Goal: Information Seeking & Learning: Learn about a topic

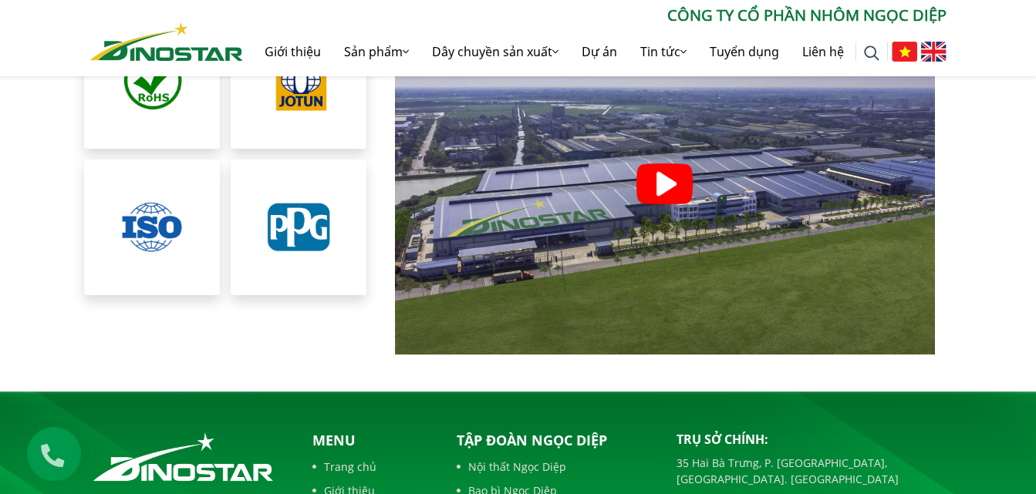
scroll to position [3317, 0]
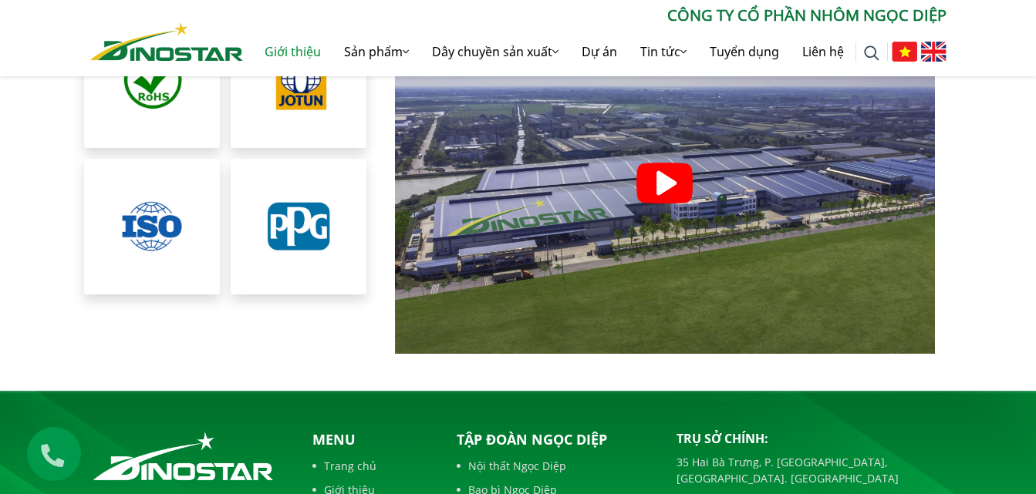
click at [309, 52] on link "Giới thiệu" at bounding box center [292, 51] width 79 height 49
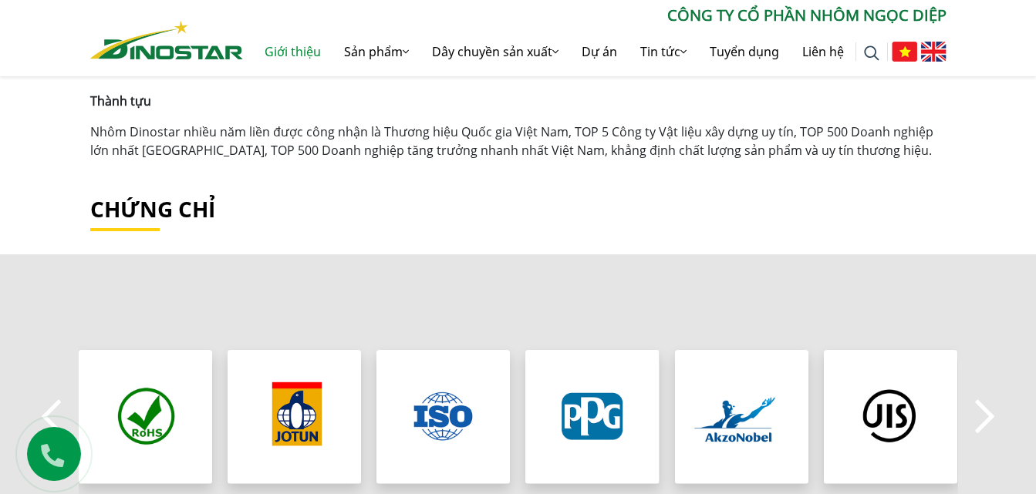
scroll to position [1311, 0]
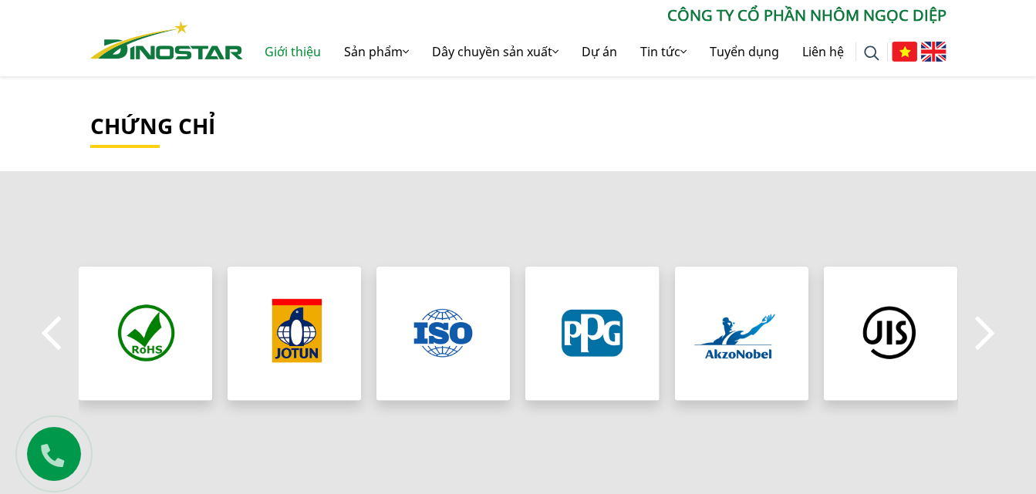
click at [983, 336] on button "Next" at bounding box center [985, 334] width 31 height 54
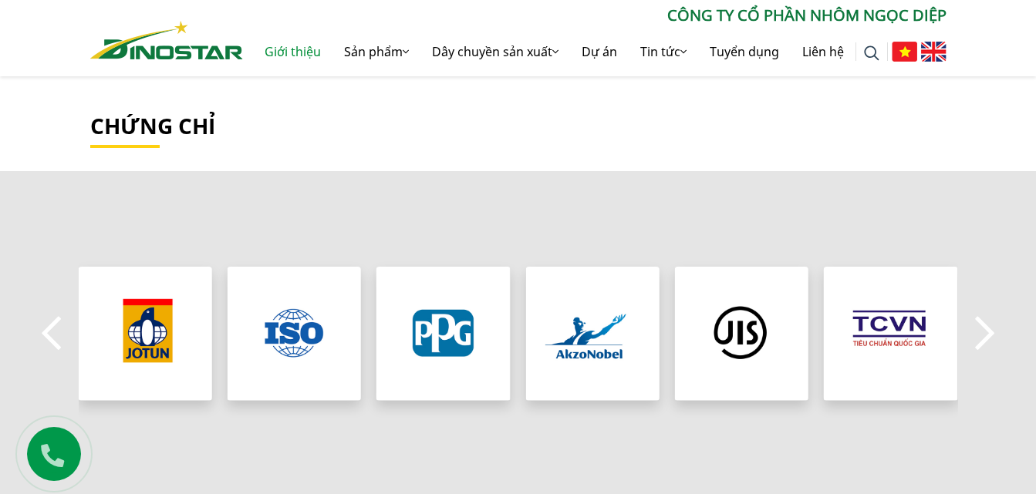
click at [983, 336] on button "Next" at bounding box center [985, 334] width 31 height 54
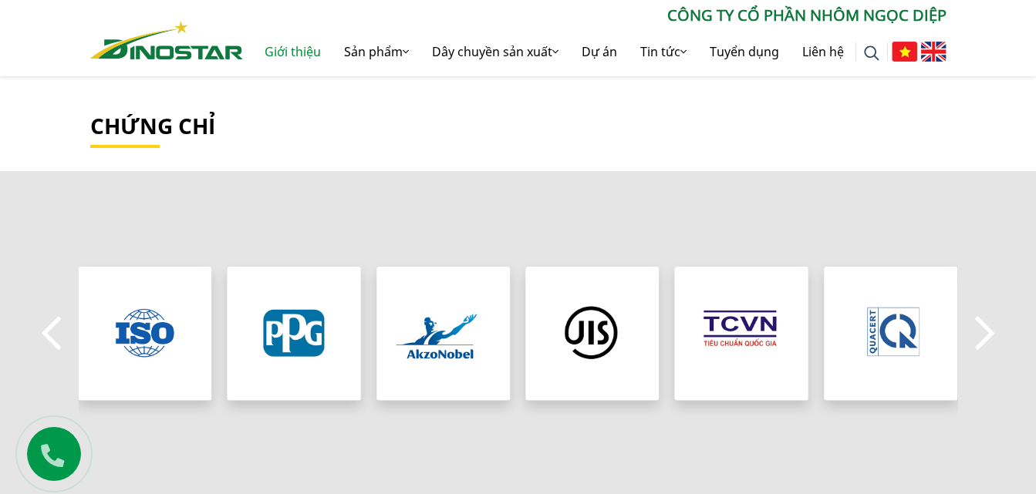
click at [983, 336] on button "Next" at bounding box center [985, 334] width 31 height 54
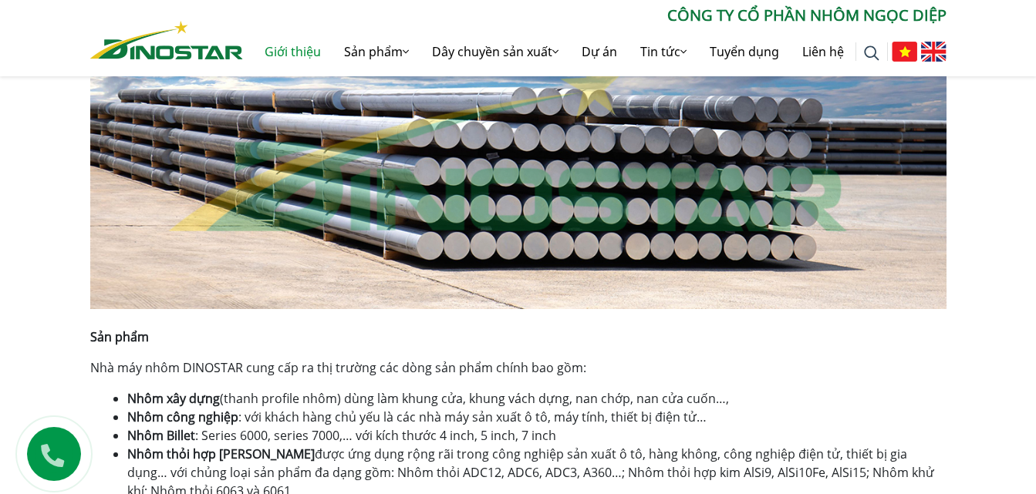
scroll to position [901, 0]
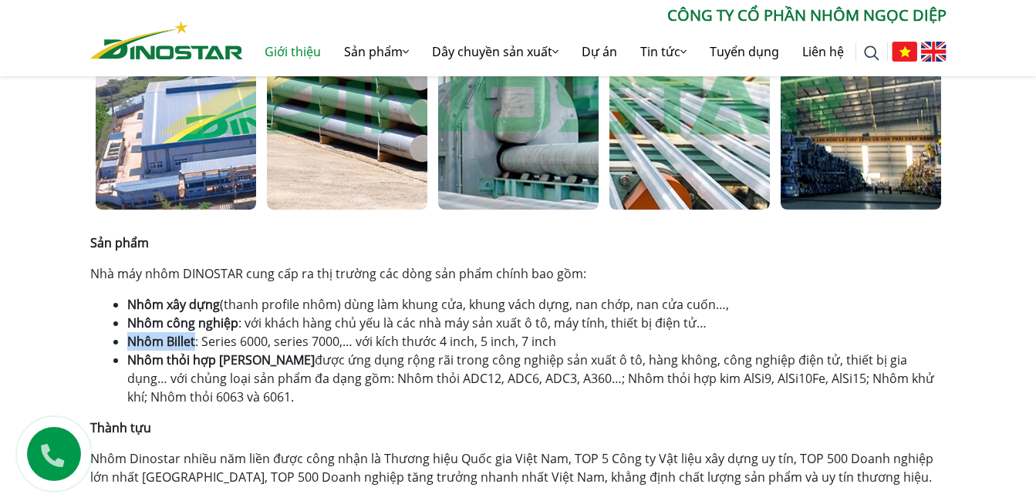
drag, startPoint x: 130, startPoint y: 342, endPoint x: 193, endPoint y: 339, distance: 63.3
click at [193, 339] on strong "Nhôm Billet" at bounding box center [161, 341] width 68 height 17
copy strong "Nhôm Billet"
drag, startPoint x: 130, startPoint y: 363, endPoint x: 239, endPoint y: 359, distance: 108.8
click at [239, 359] on li "Nhôm thỏi hợp kim được ứng dụng rộng rãi trong công nghiệp sản xuất ô tô, hàng …" at bounding box center [536, 379] width 819 height 56
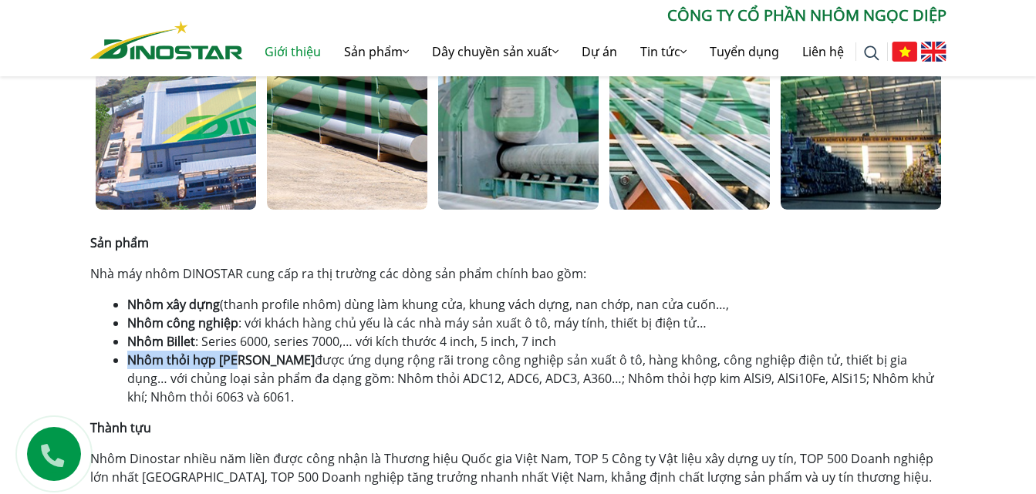
copy strong "Nhôm thỏi hợp kim"
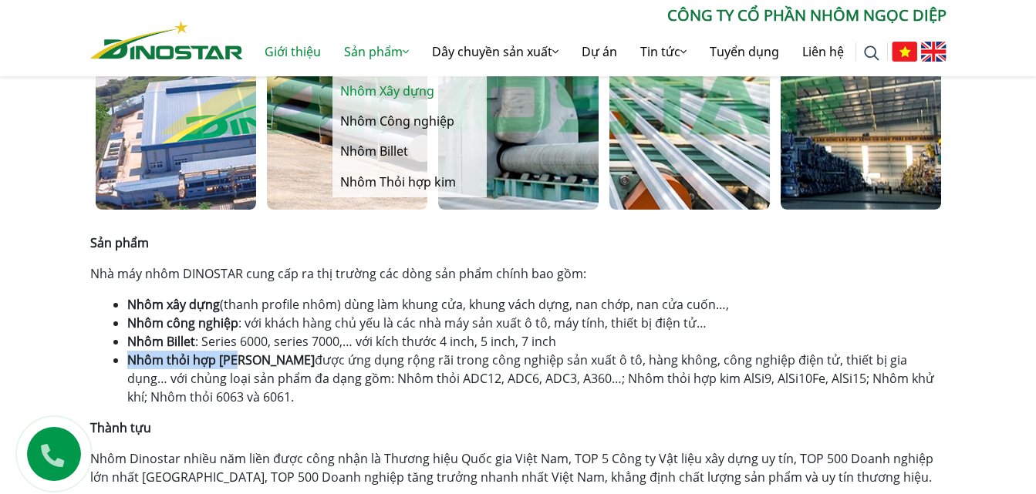
click at [373, 90] on link "Nhôm Xây dựng" at bounding box center [409, 91] width 154 height 30
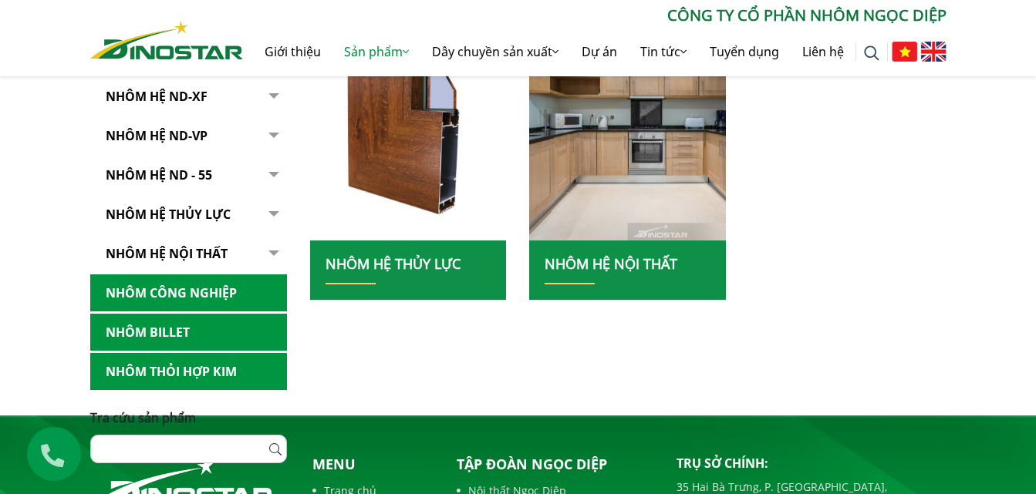
scroll to position [771, 0]
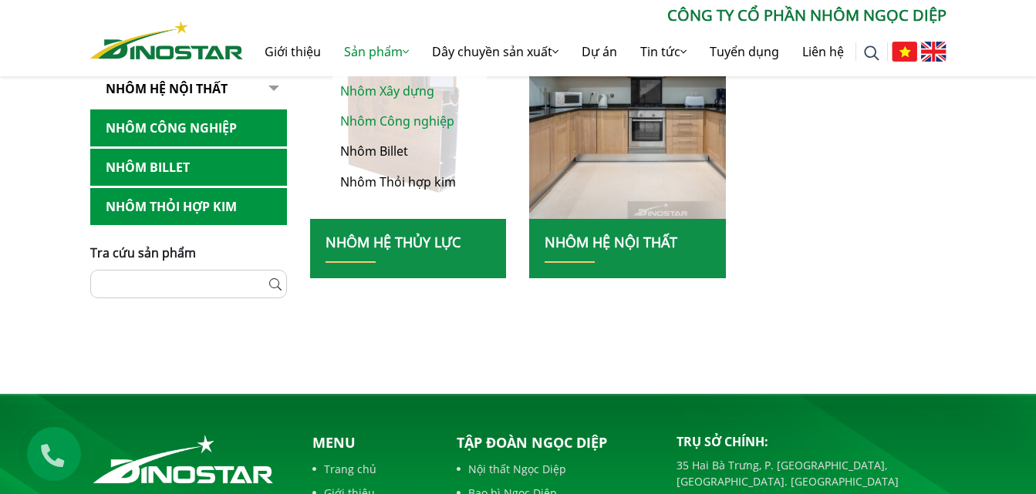
click at [372, 130] on link "Nhôm Công nghiệp" at bounding box center [409, 121] width 154 height 30
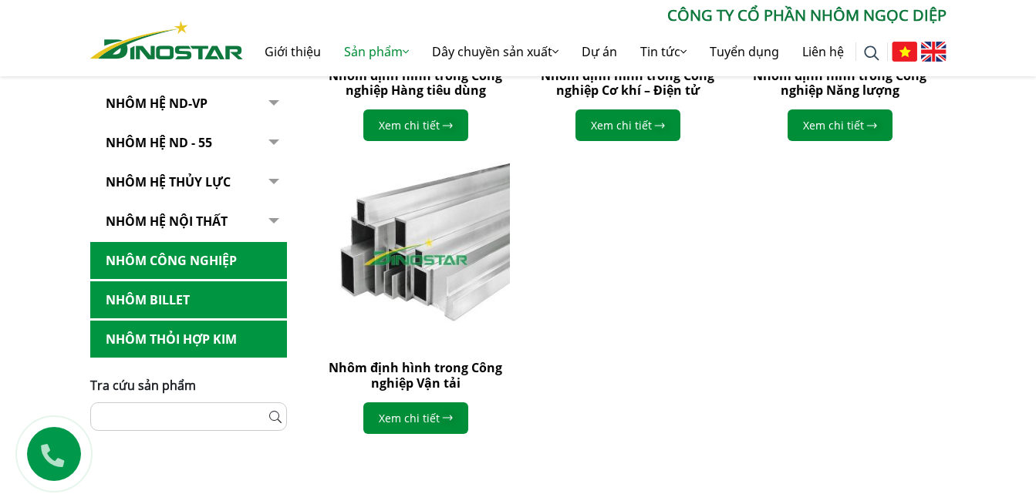
scroll to position [771, 0]
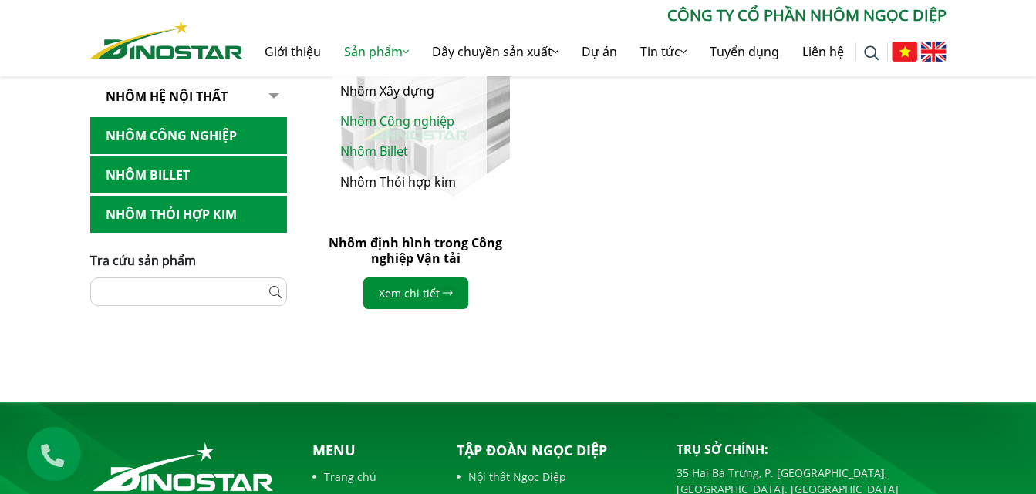
click at [372, 154] on link "Nhôm Billet" at bounding box center [409, 152] width 154 height 30
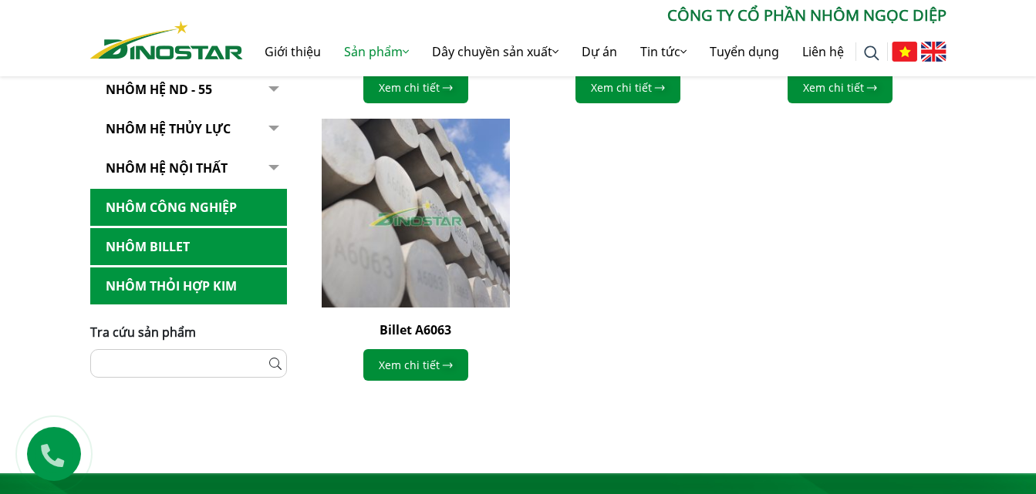
scroll to position [849, 0]
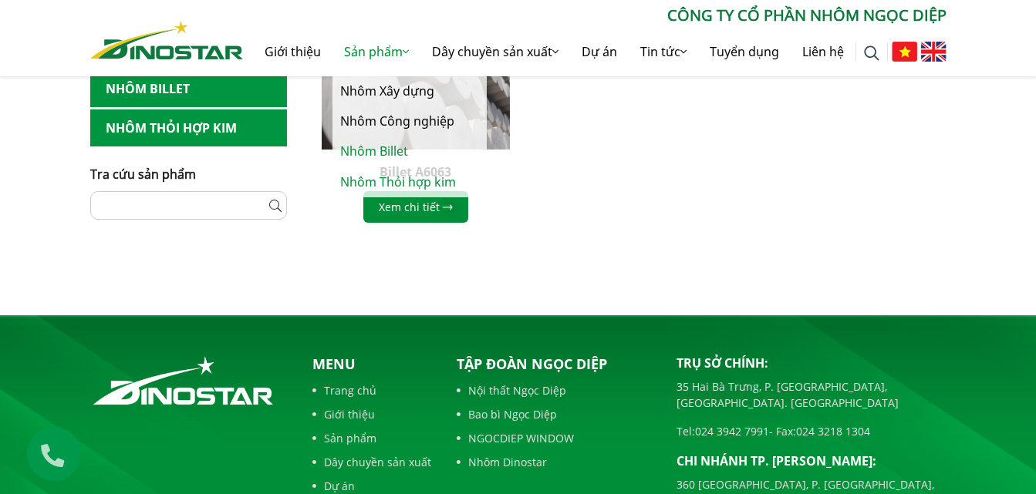
click at [358, 178] on link "Nhôm Thỏi hợp kim" at bounding box center [409, 182] width 154 height 30
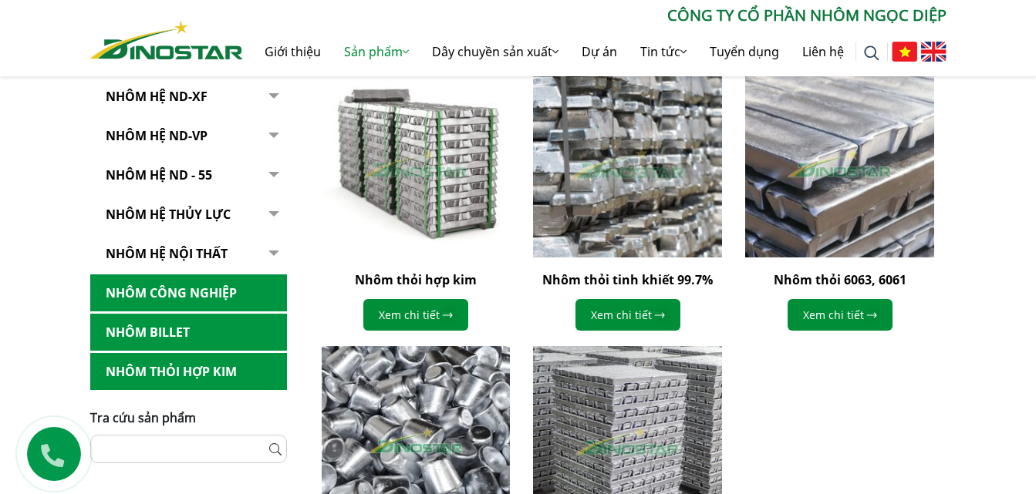
scroll to position [540, 0]
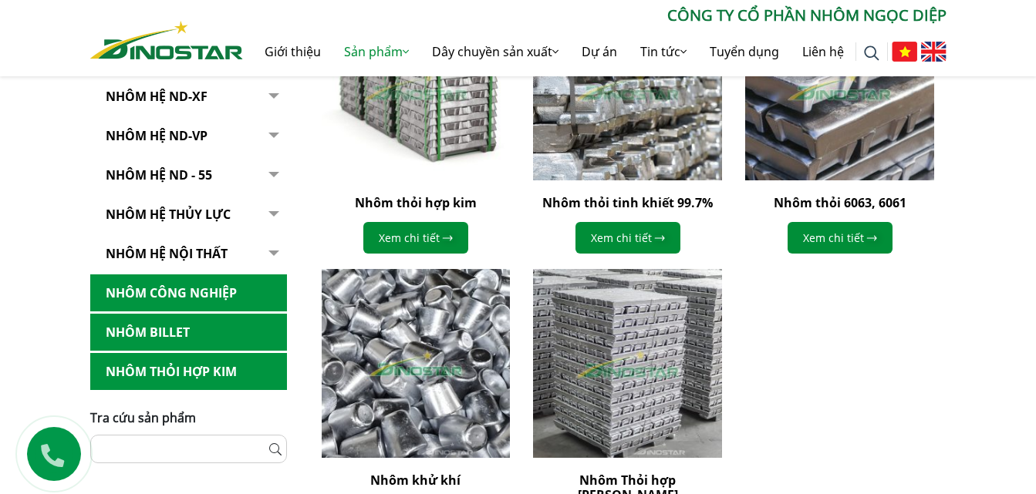
click at [180, 100] on link "Nhôm Hệ ND-XF" at bounding box center [188, 97] width 197 height 38
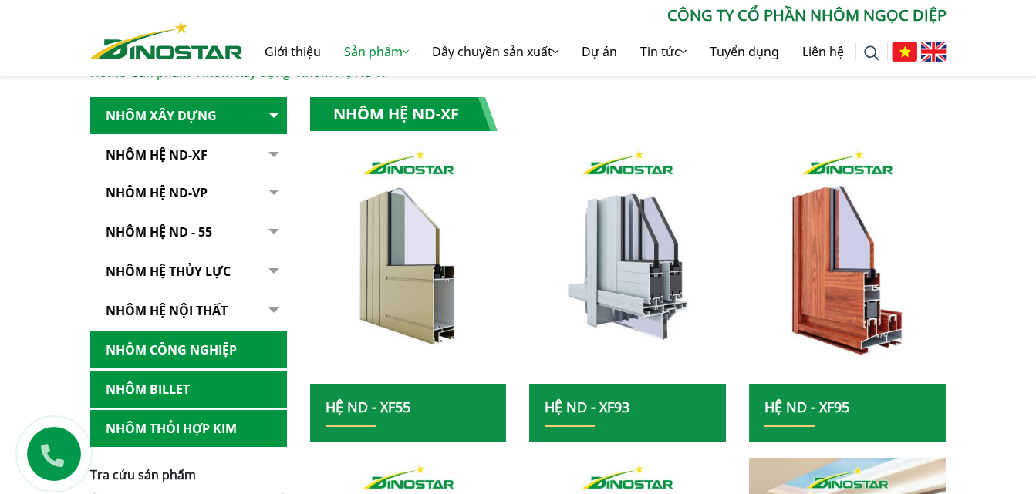
scroll to position [309, 0]
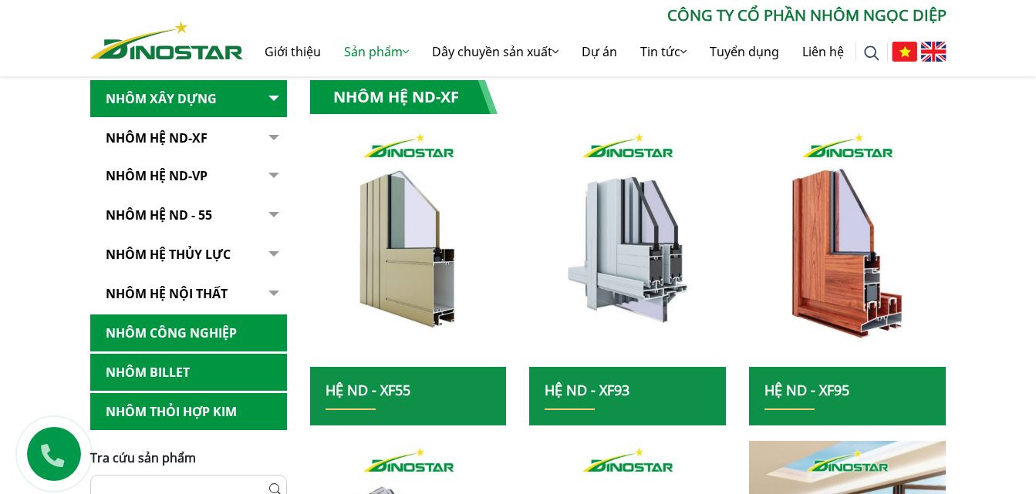
click at [154, 172] on link "Nhôm Hệ ND-VP" at bounding box center [188, 176] width 197 height 38
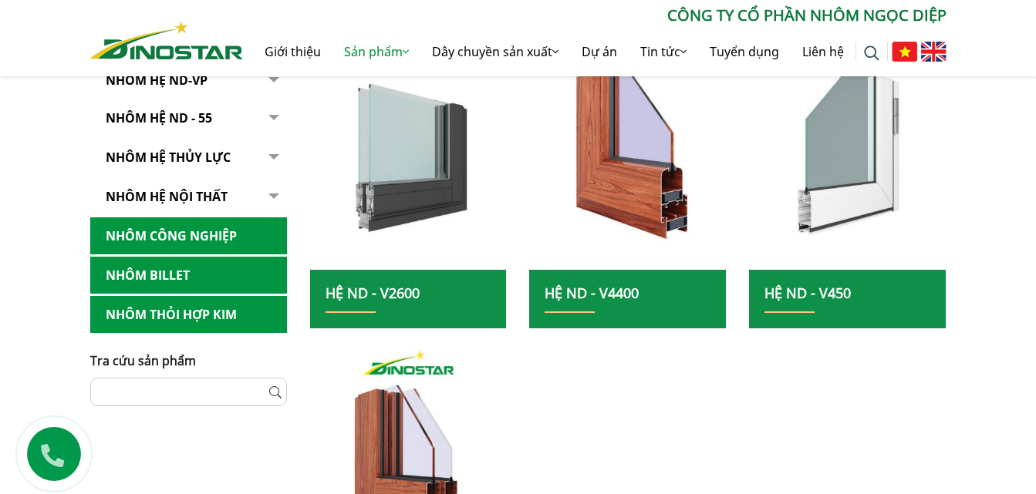
scroll to position [463, 0]
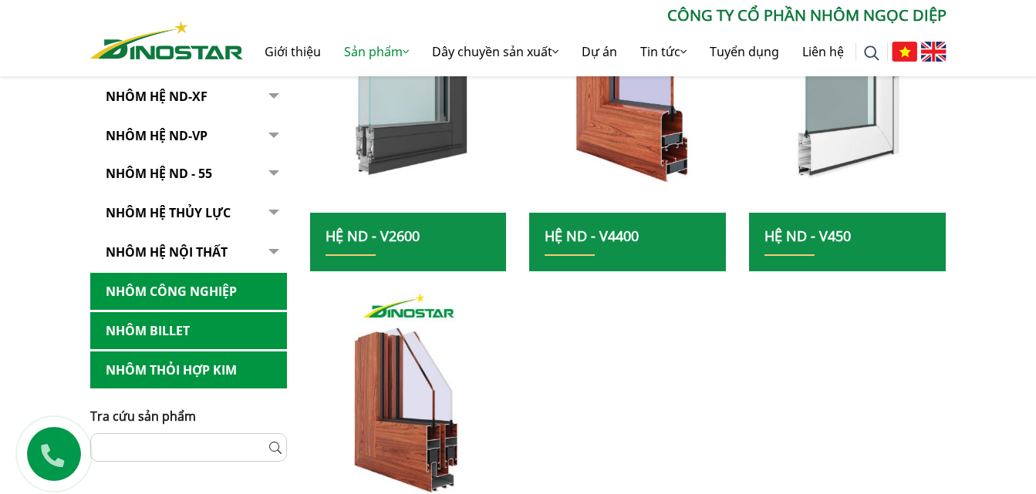
click at [200, 217] on link "Nhôm hệ thủy lực" at bounding box center [188, 213] width 197 height 38
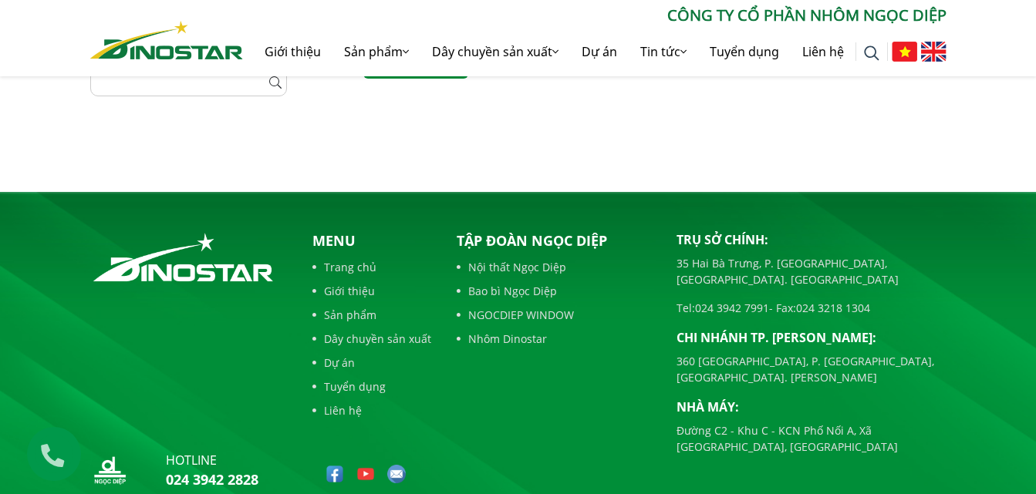
scroll to position [751, 0]
